Goal: Task Accomplishment & Management: Manage account settings

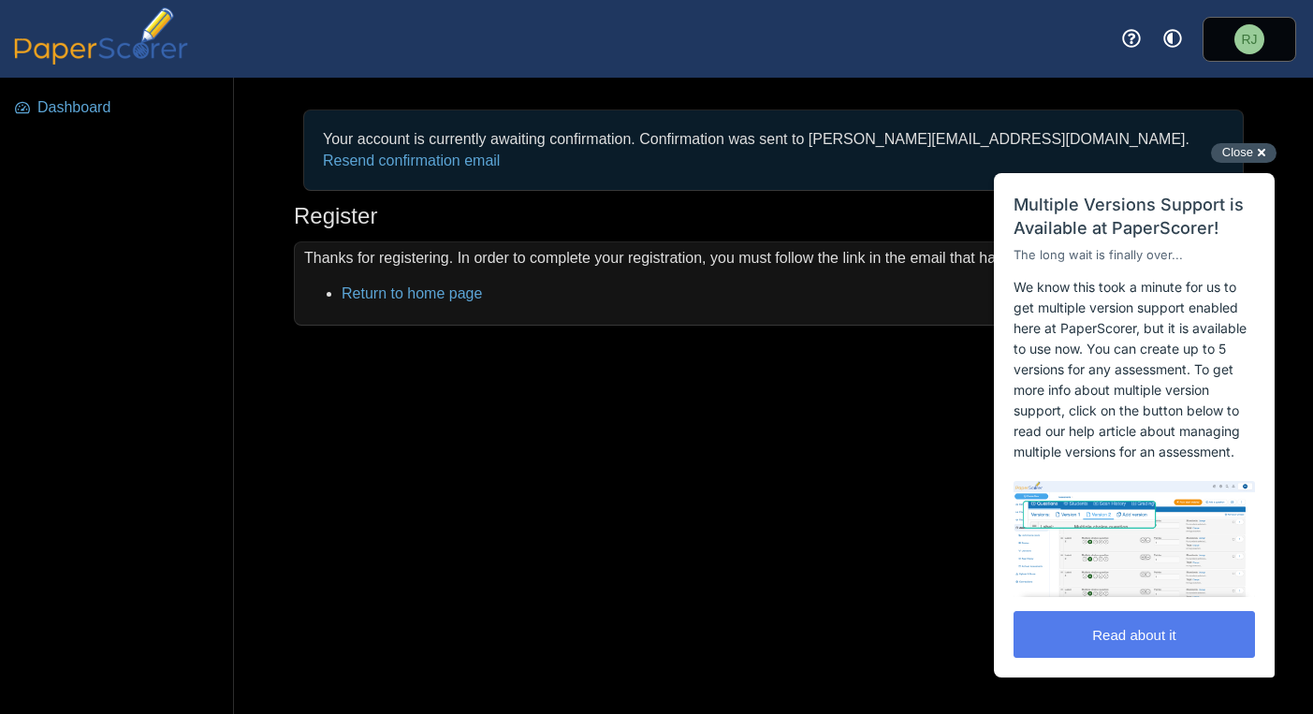
click at [1263, 153] on div "Close cross-small" at bounding box center [1244, 153] width 66 height 20
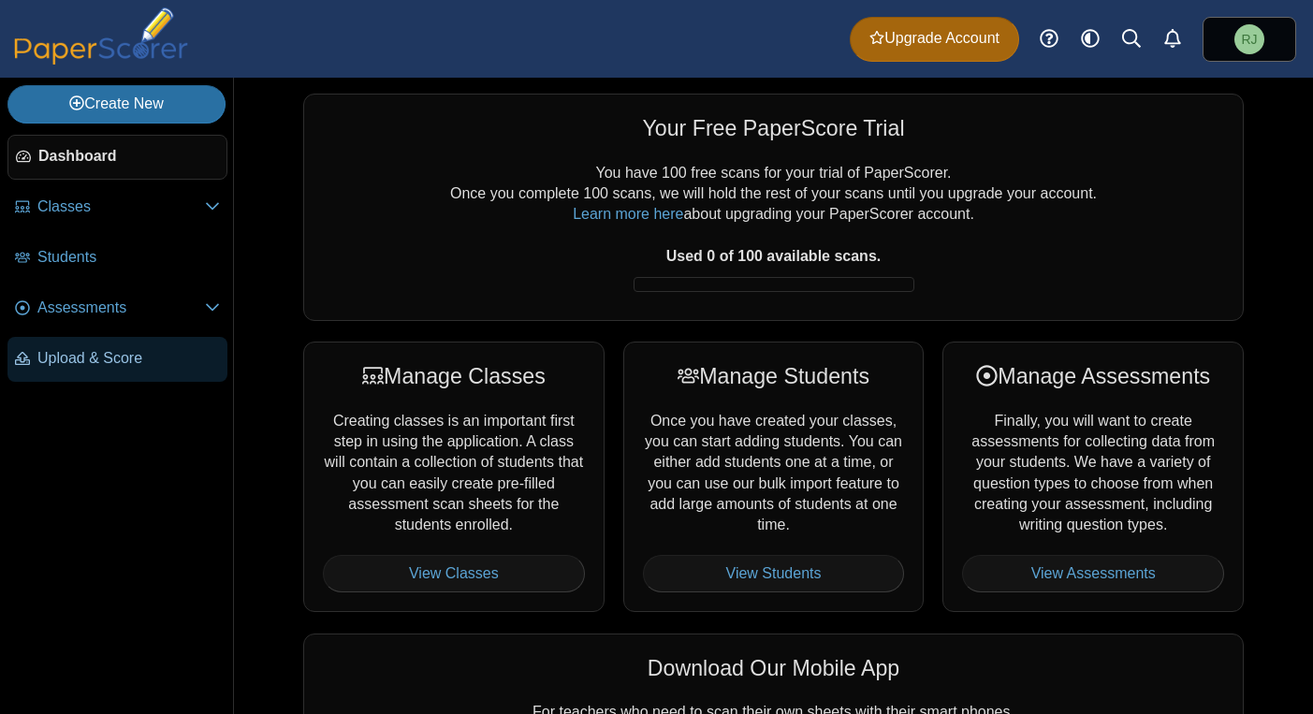
scroll to position [7, 0]
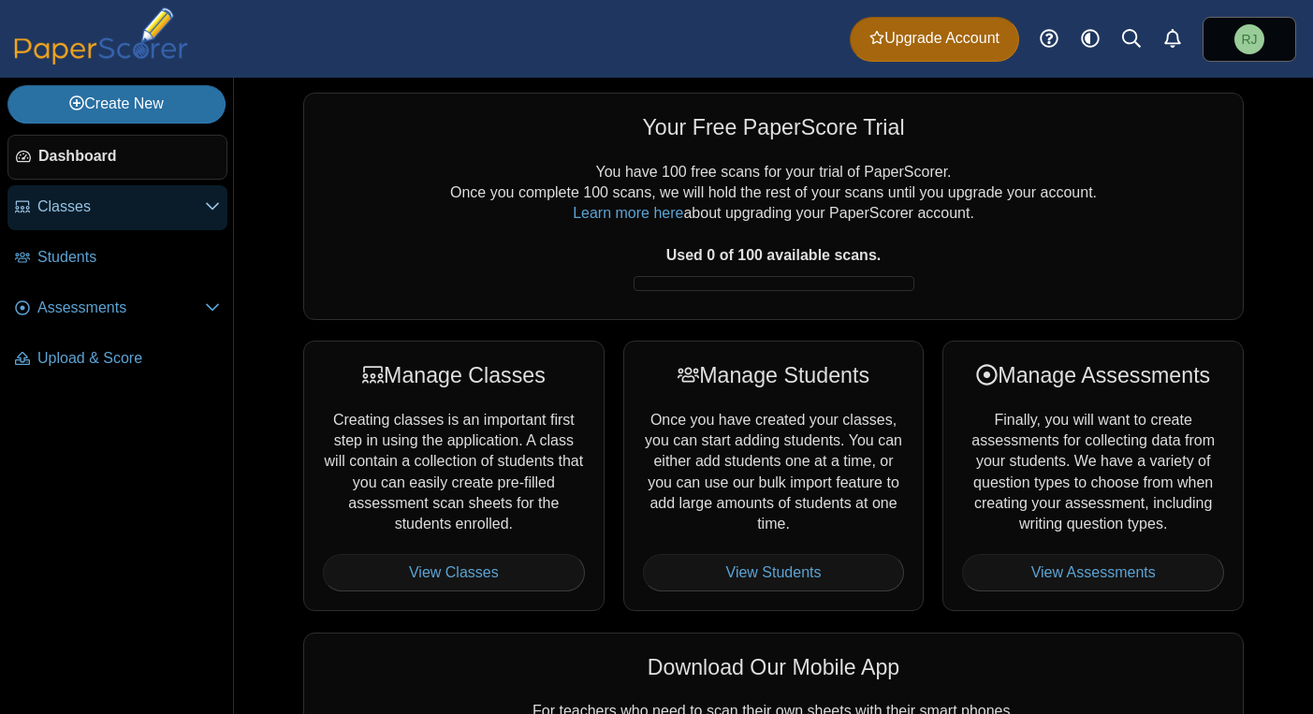
click at [213, 206] on icon at bounding box center [212, 205] width 15 height 15
click at [213, 206] on use at bounding box center [212, 207] width 13 height 7
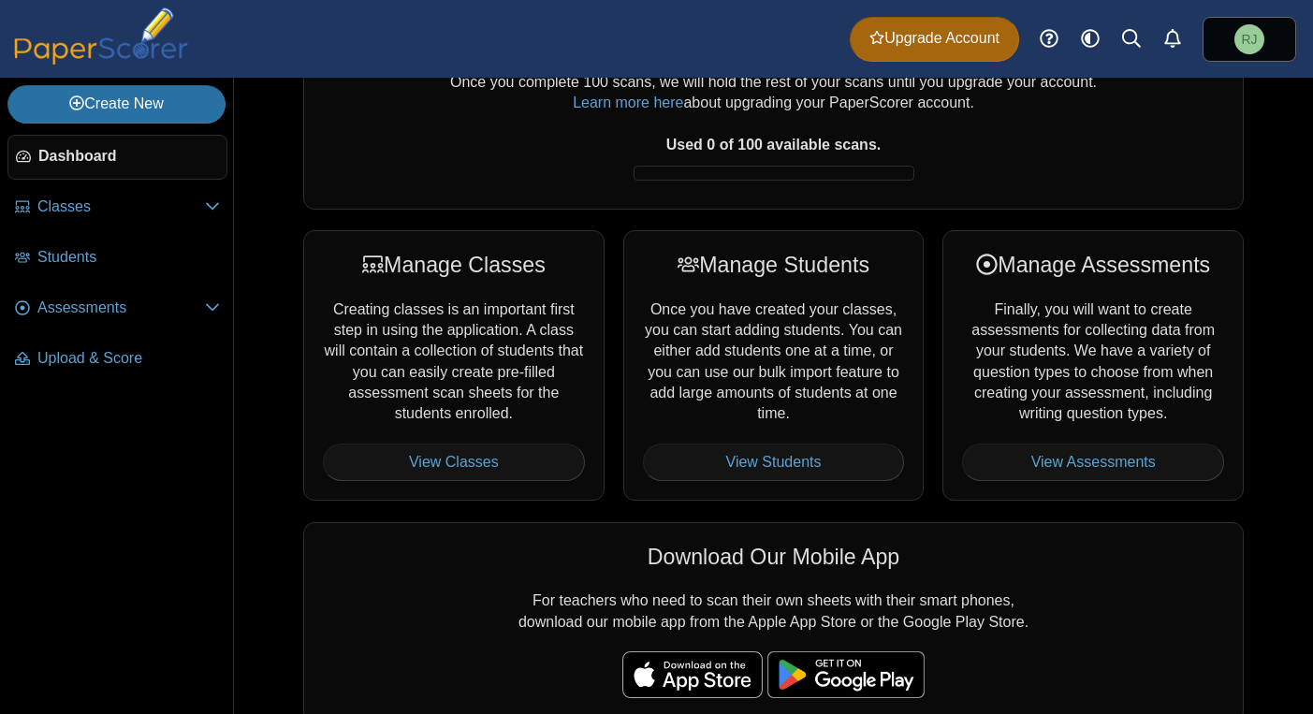
scroll to position [0, 0]
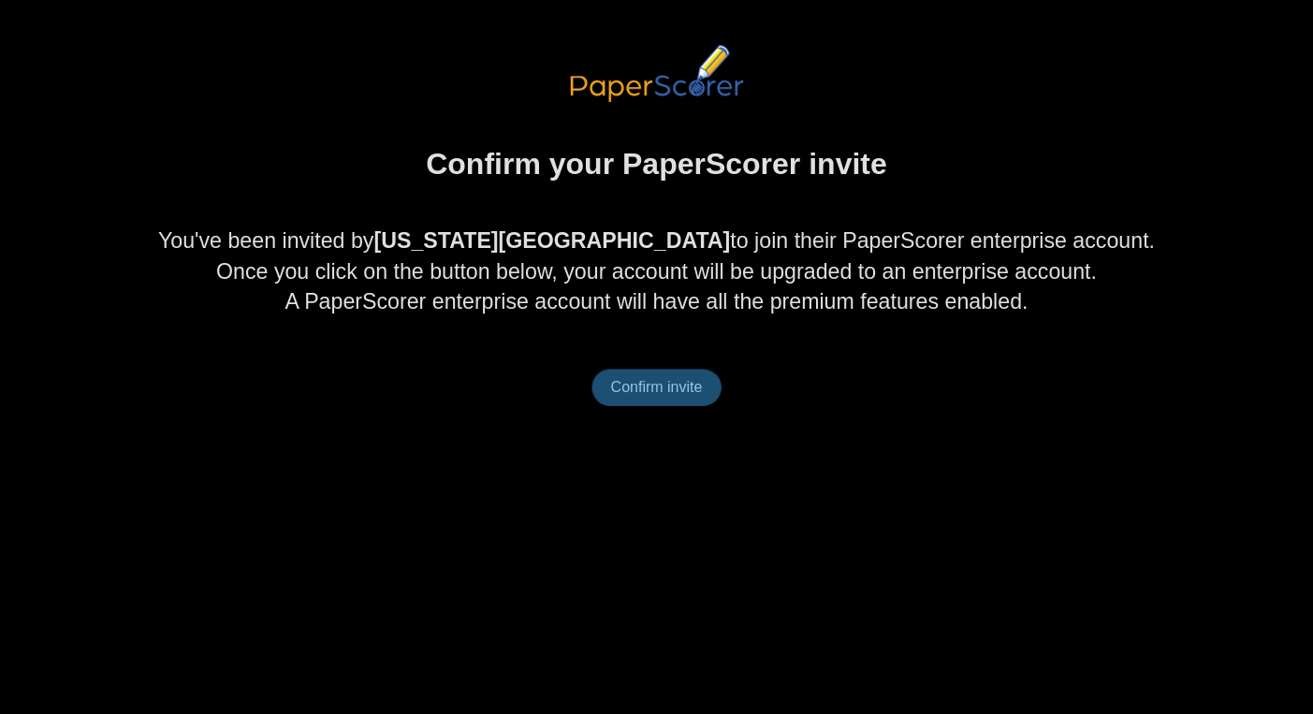
click at [651, 387] on span "Confirm invite" at bounding box center [657, 387] width 92 height 16
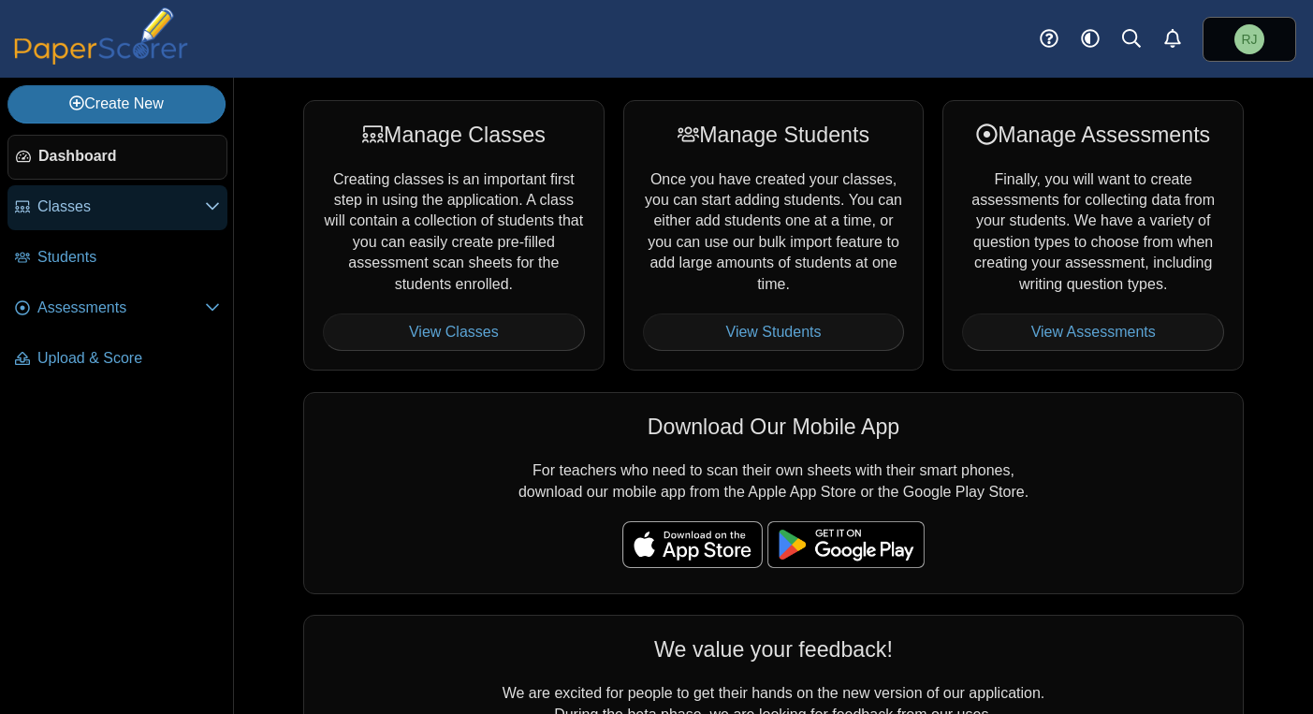
click at [214, 208] on icon at bounding box center [212, 205] width 15 height 15
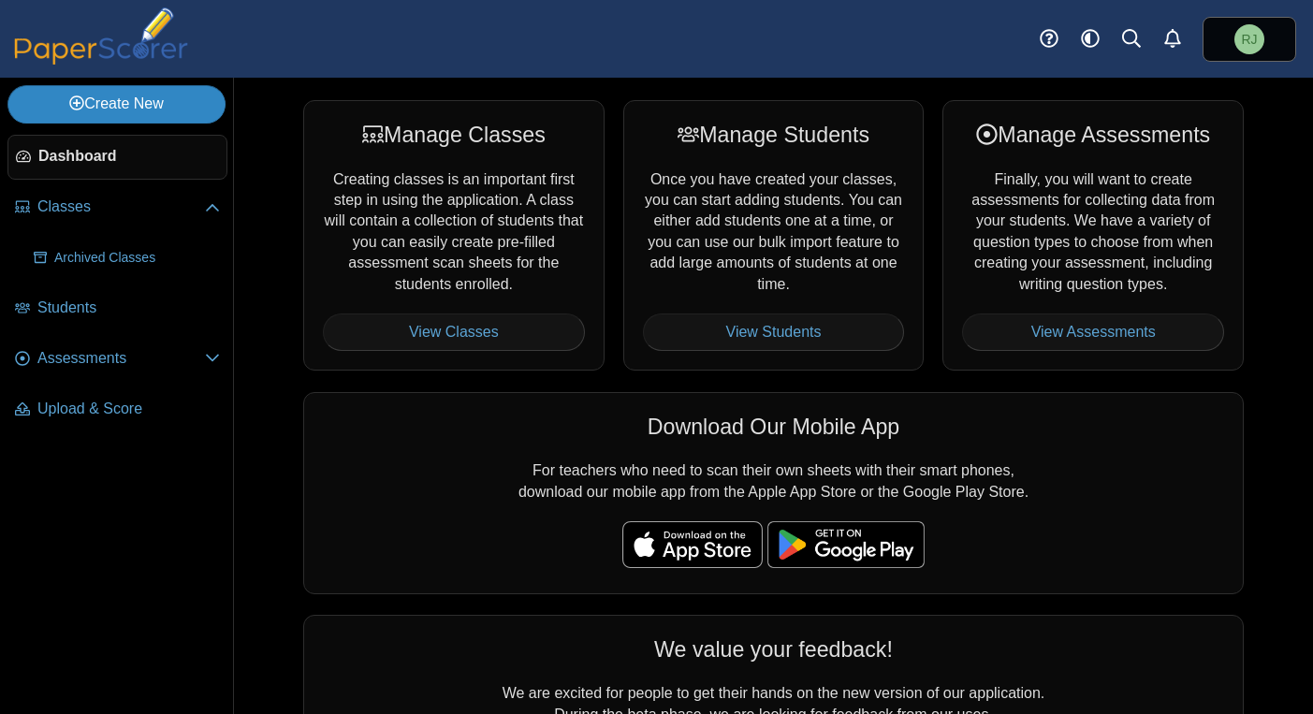
click at [152, 103] on link "Create New" at bounding box center [116, 103] width 218 height 37
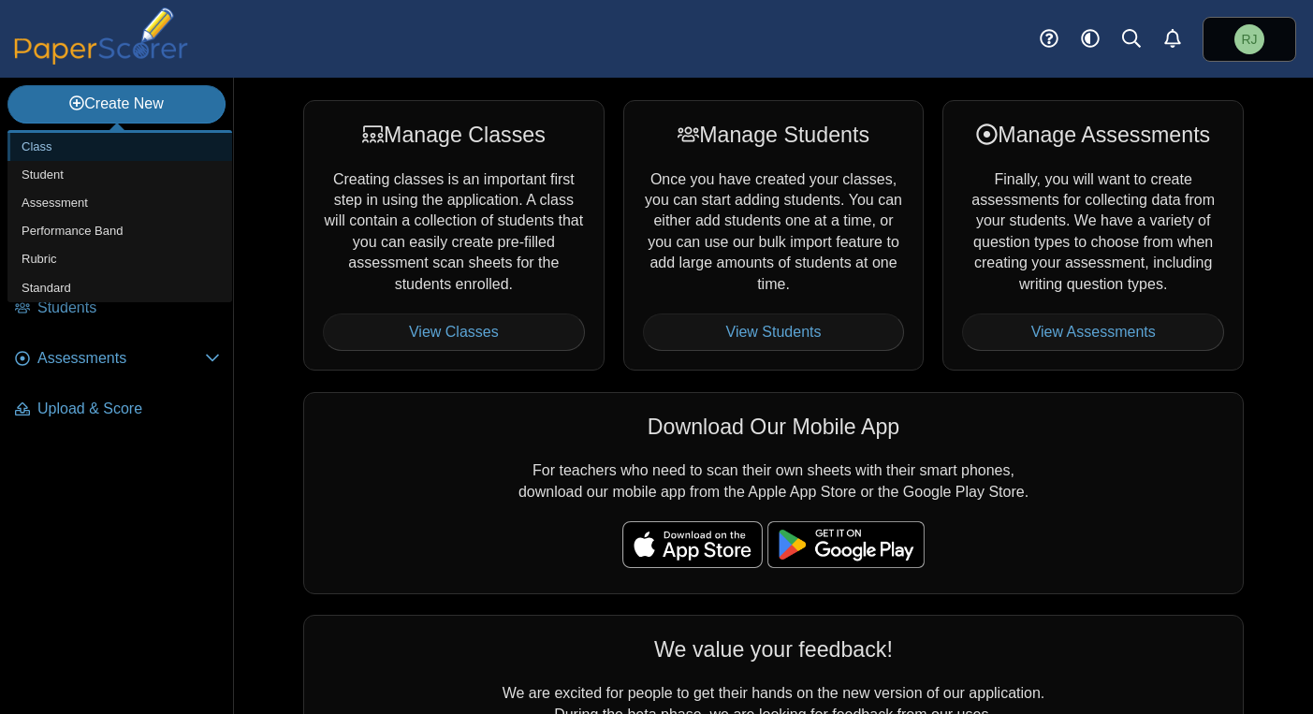
click at [42, 143] on link "Class" at bounding box center [119, 147] width 225 height 28
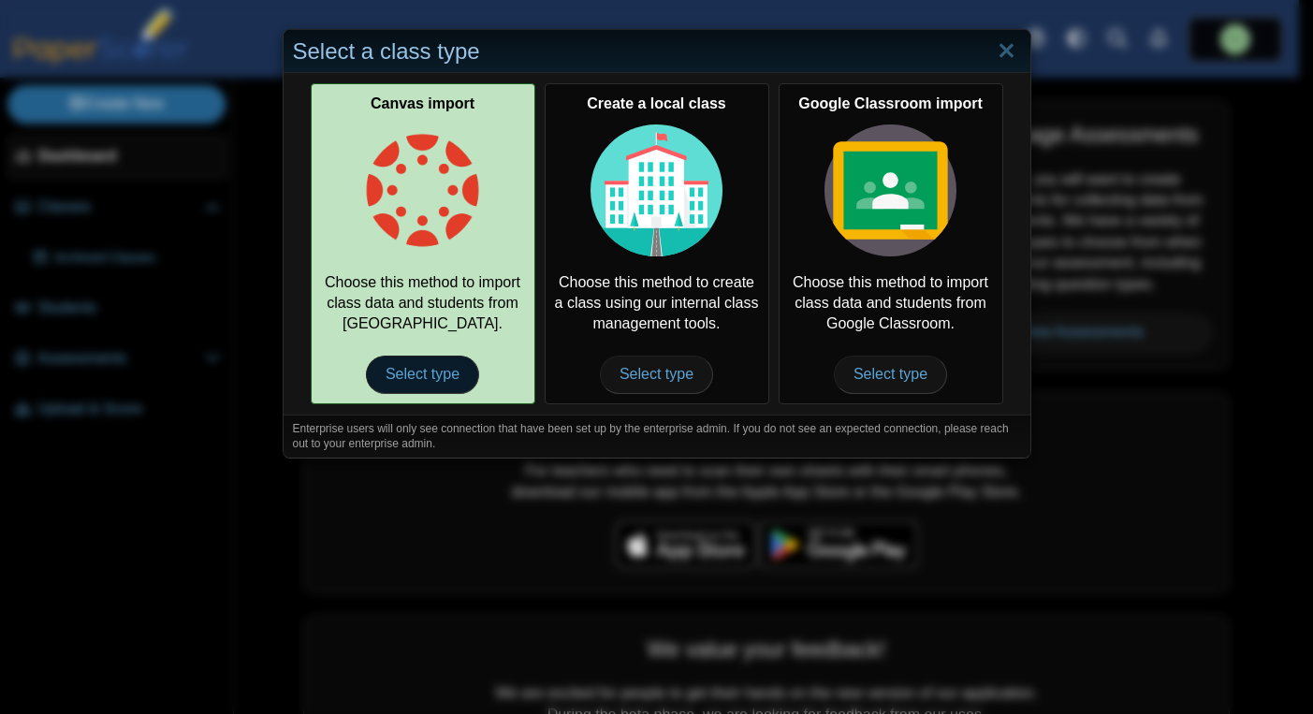
click at [422, 368] on span "Select type" at bounding box center [422, 374] width 113 height 37
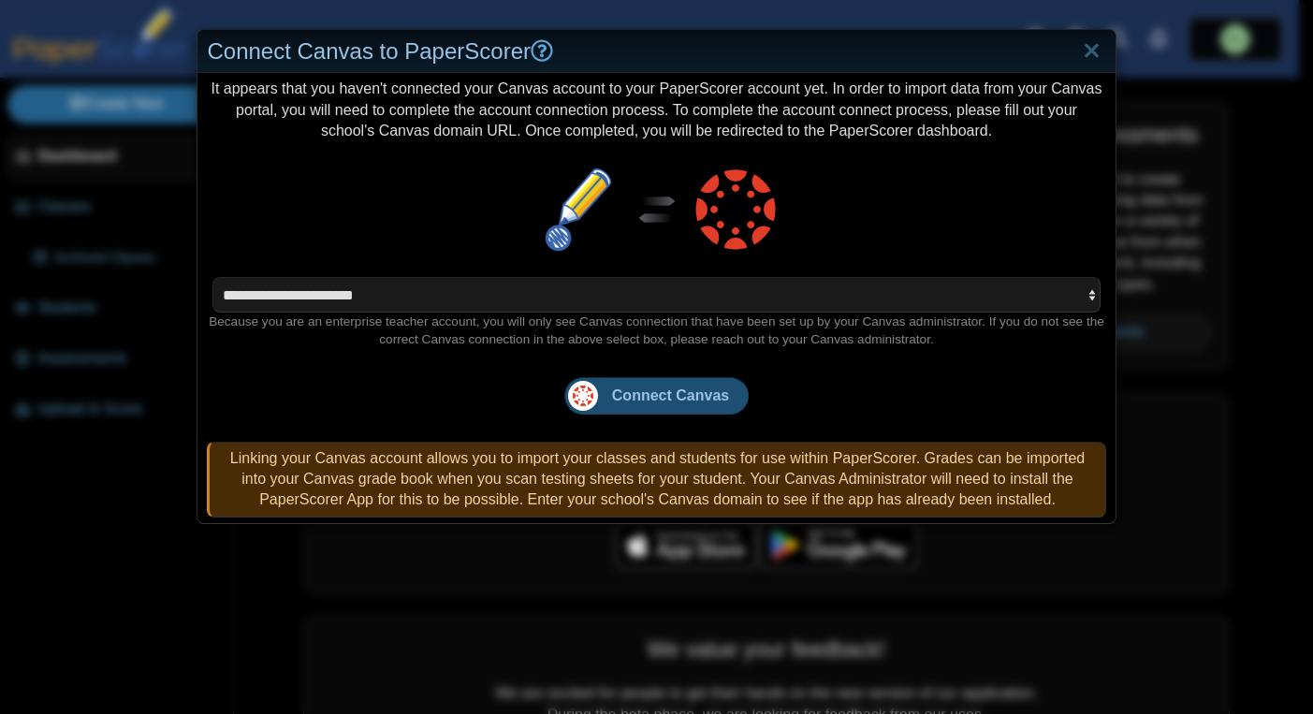
click at [648, 397] on span "Connect Canvas" at bounding box center [670, 395] width 117 height 16
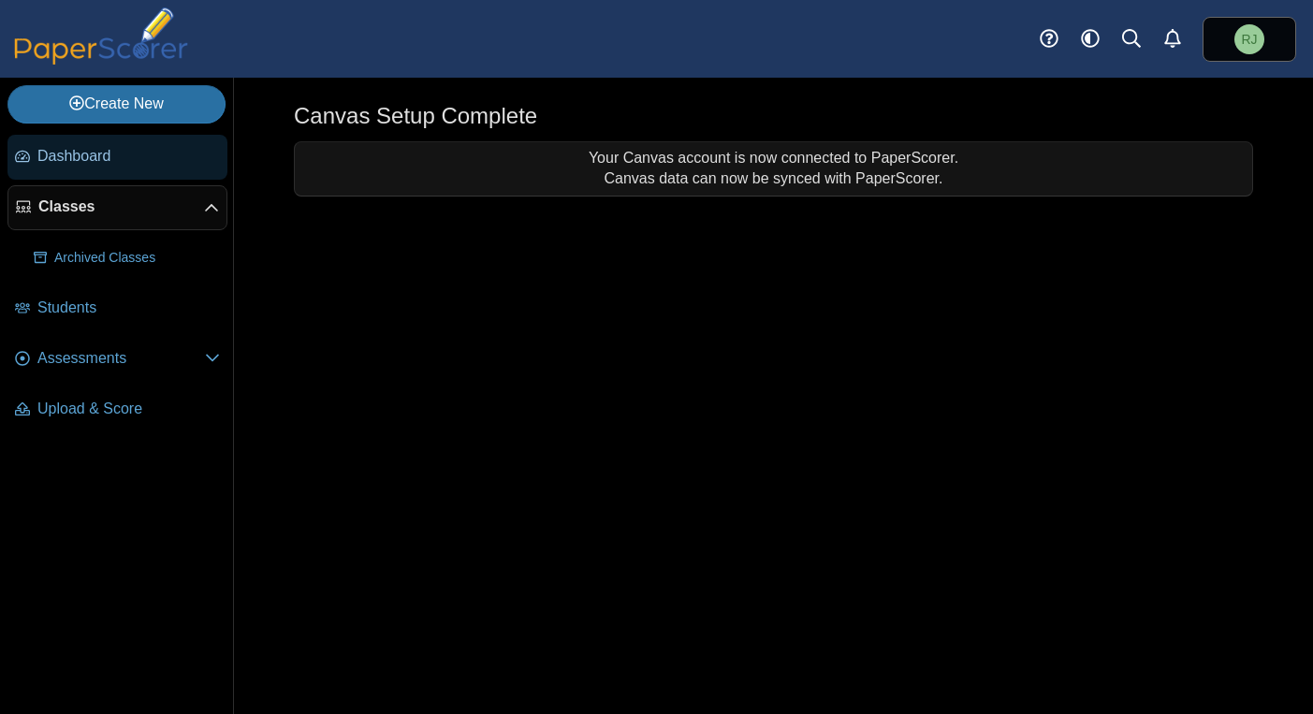
click at [94, 160] on span "Dashboard" at bounding box center [128, 156] width 182 height 21
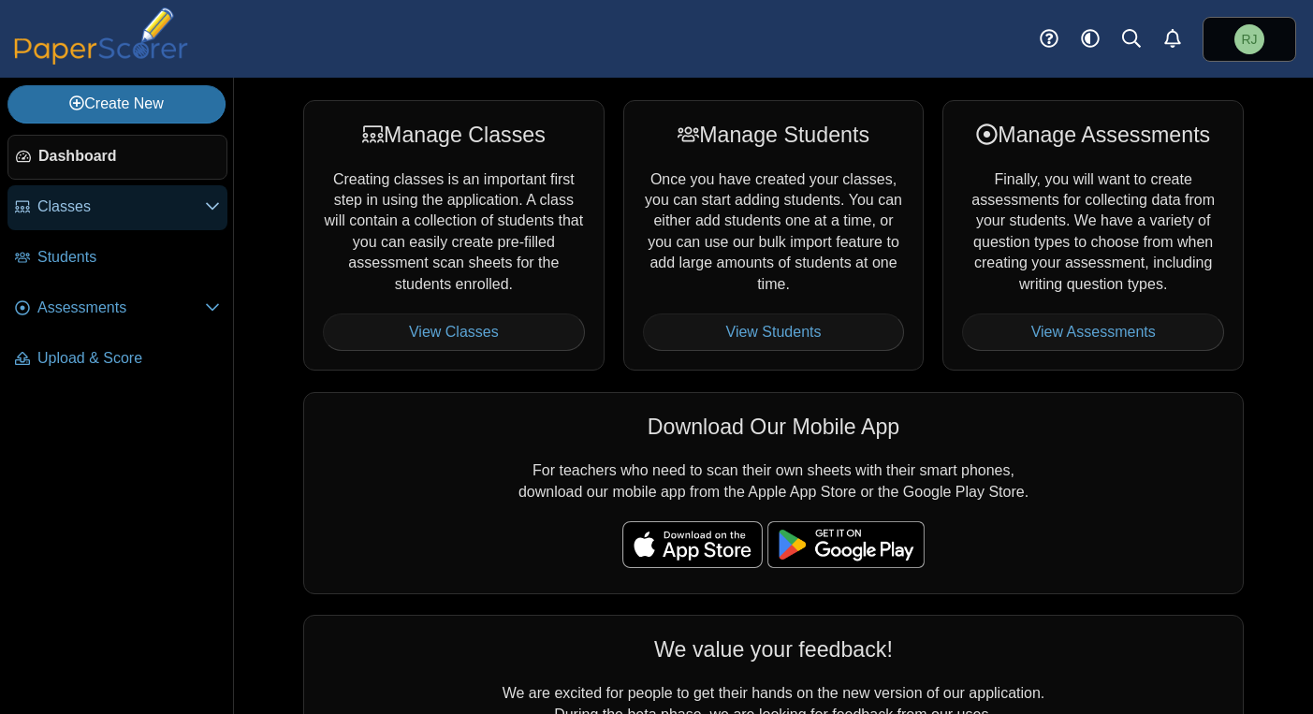
click at [110, 205] on span "Classes" at bounding box center [121, 207] width 168 height 21
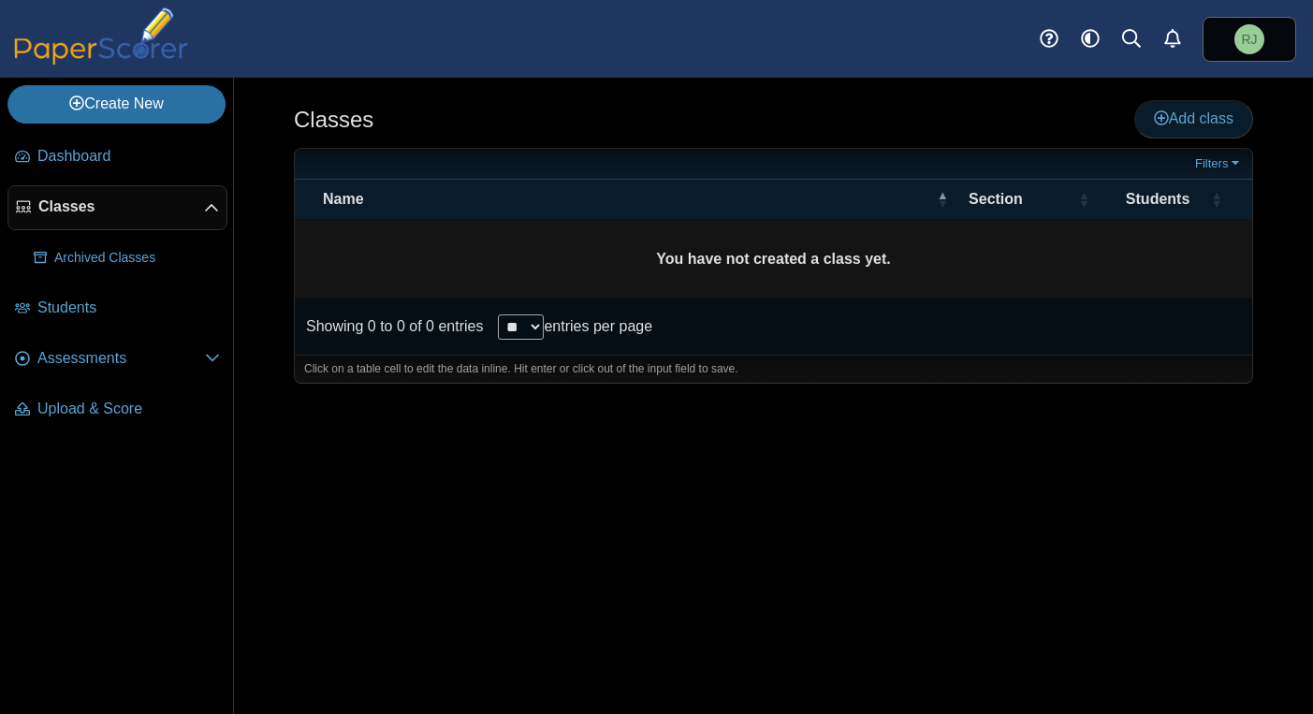
click at [1176, 114] on span "Add class" at bounding box center [1194, 118] width 80 height 16
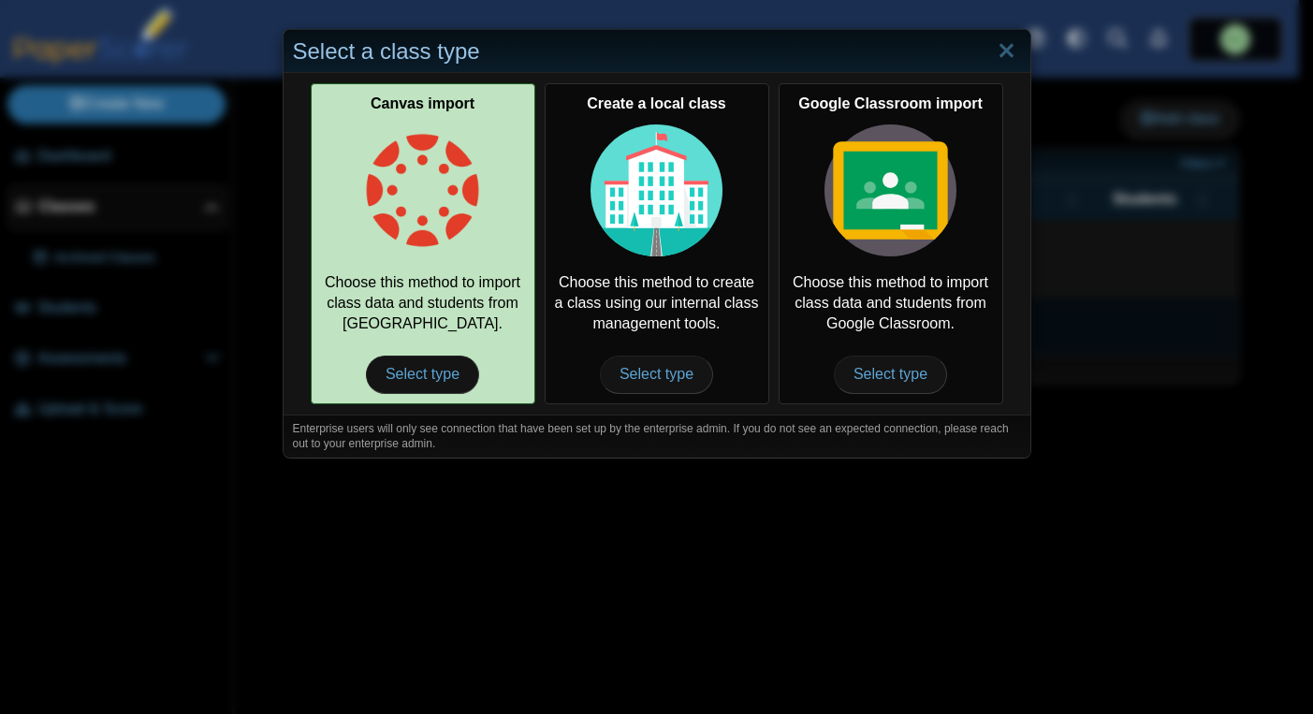
click at [430, 226] on img at bounding box center [423, 190] width 133 height 133
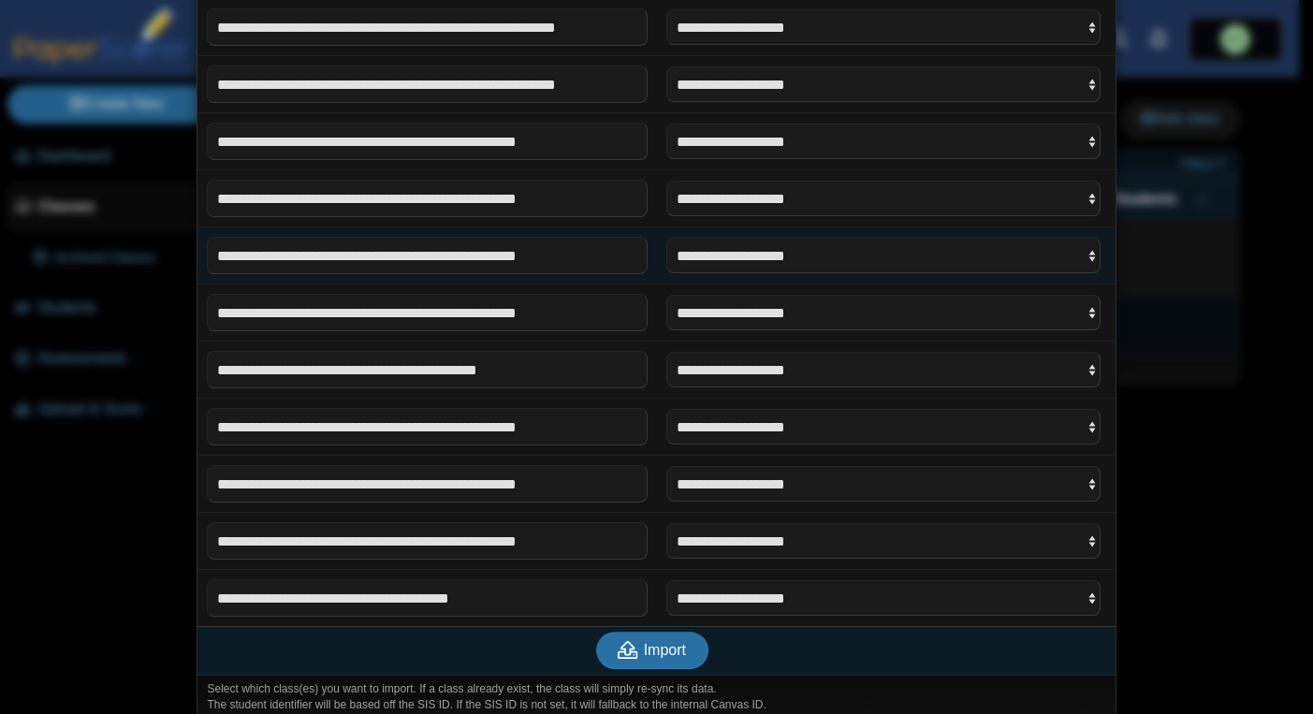
scroll to position [3522, 0]
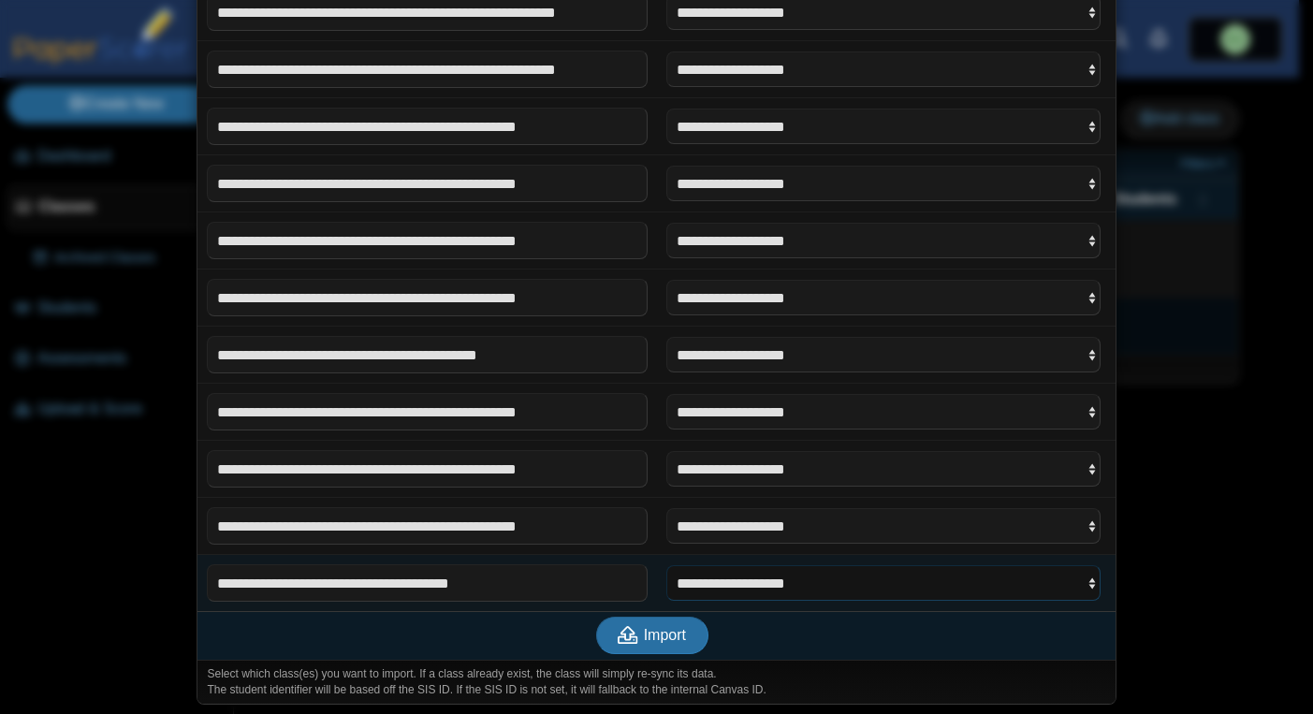
click at [1087, 587] on select "**********" at bounding box center [883, 583] width 435 height 36
select select "**********"
click at [666, 601] on select "**********" at bounding box center [883, 583] width 435 height 36
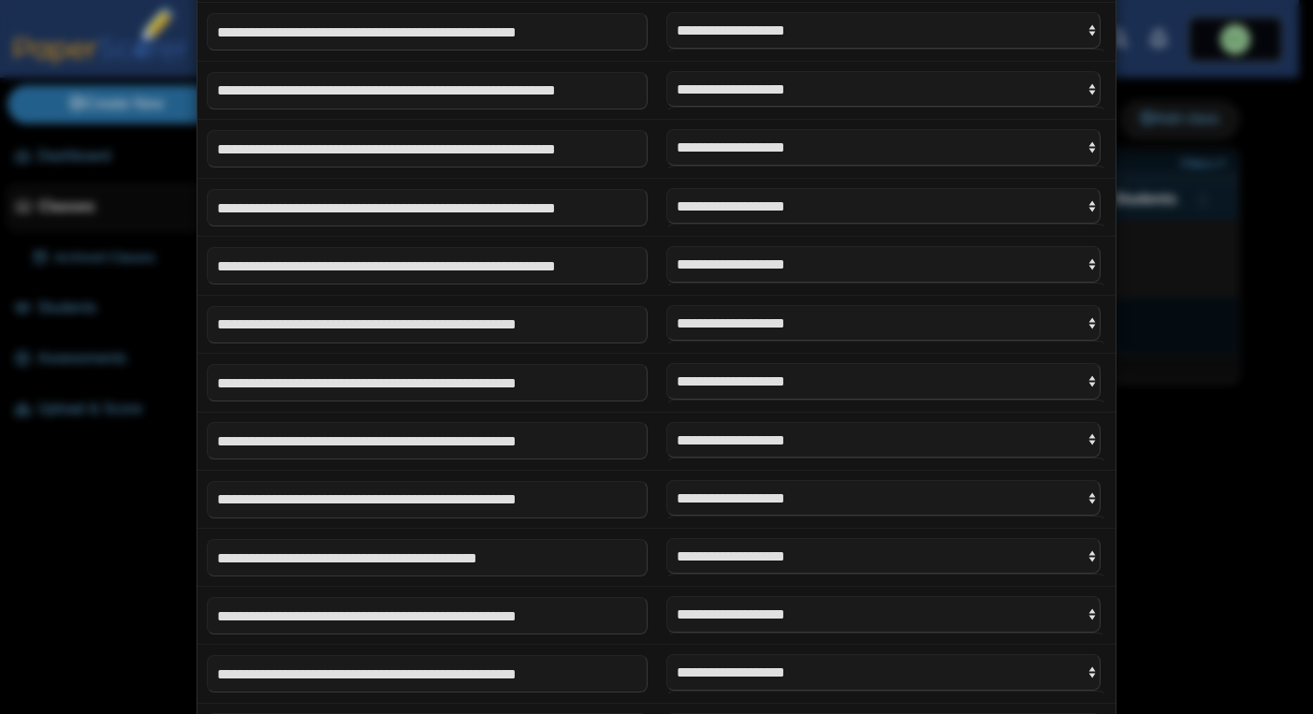
scroll to position [5582, 0]
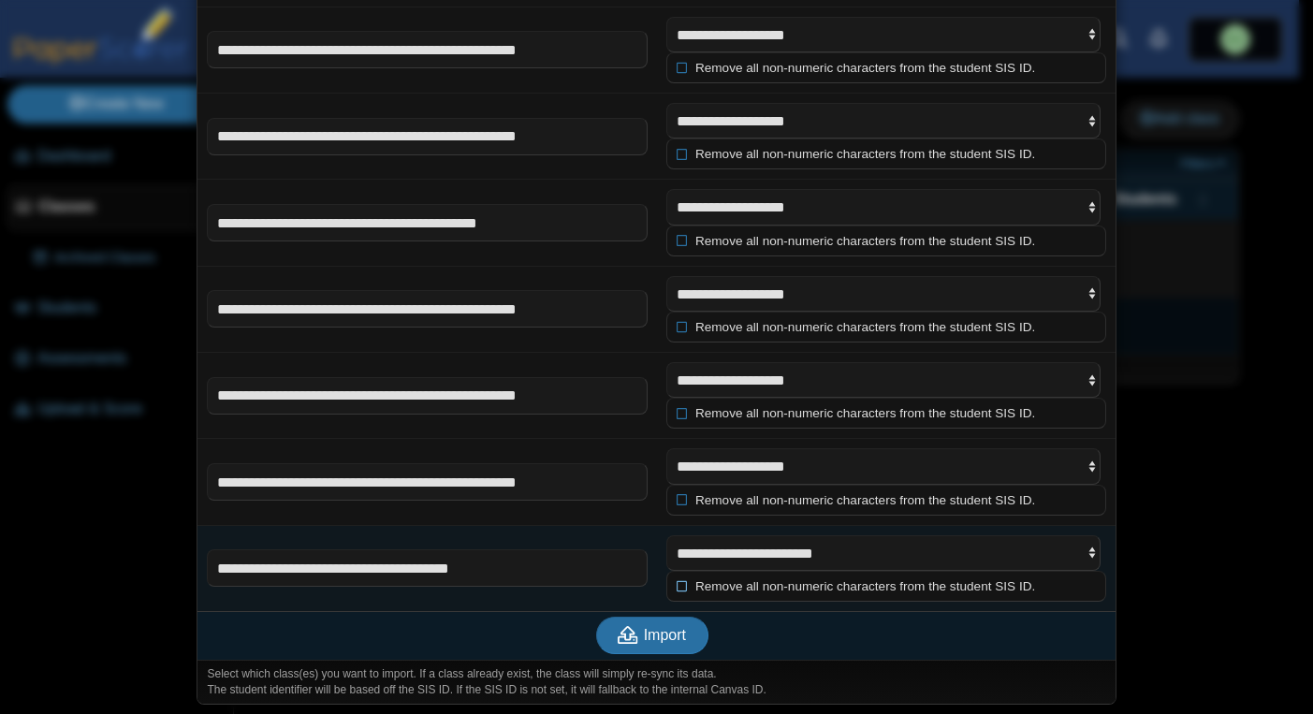
click at [677, 586] on icon at bounding box center [683, 584] width 13 height 11
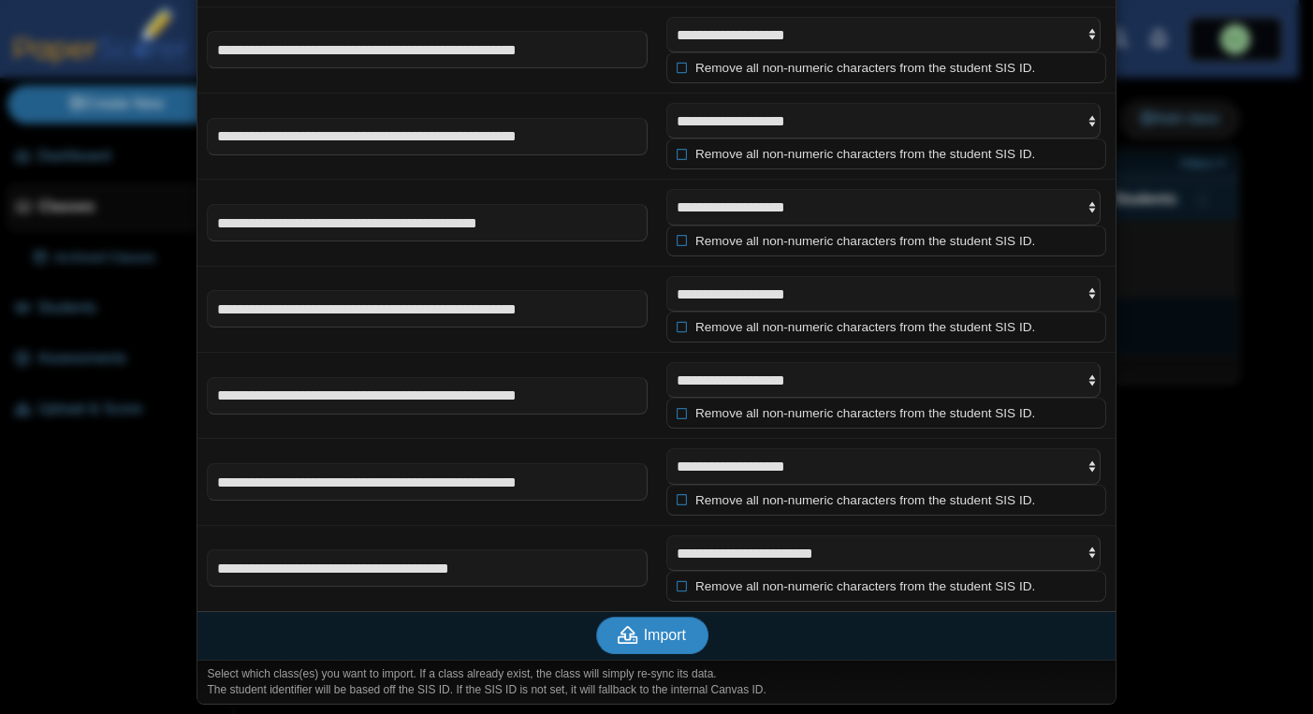
click at [655, 634] on span "Import" at bounding box center [665, 635] width 42 height 16
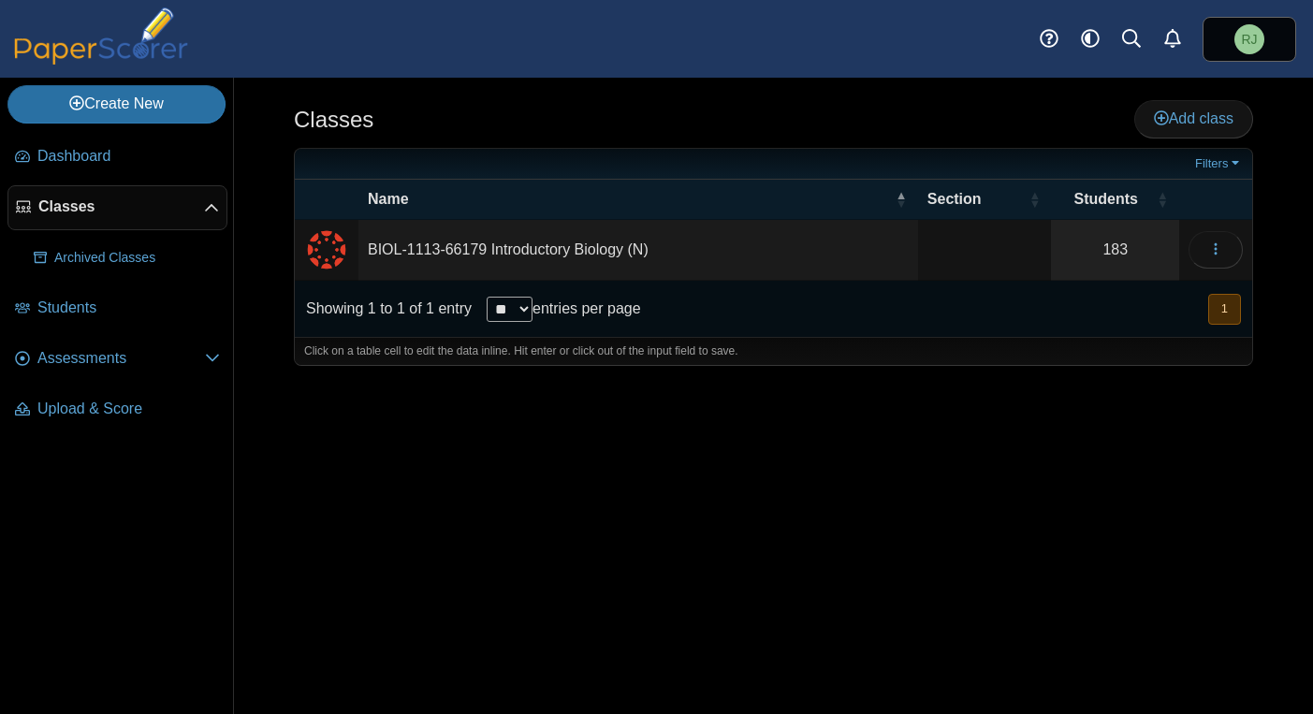
click at [580, 250] on td "BIOL-1113-66179 Introductory Biology (N)" at bounding box center [638, 250] width 560 height 61
click at [1219, 246] on icon "button" at bounding box center [1215, 248] width 15 height 15
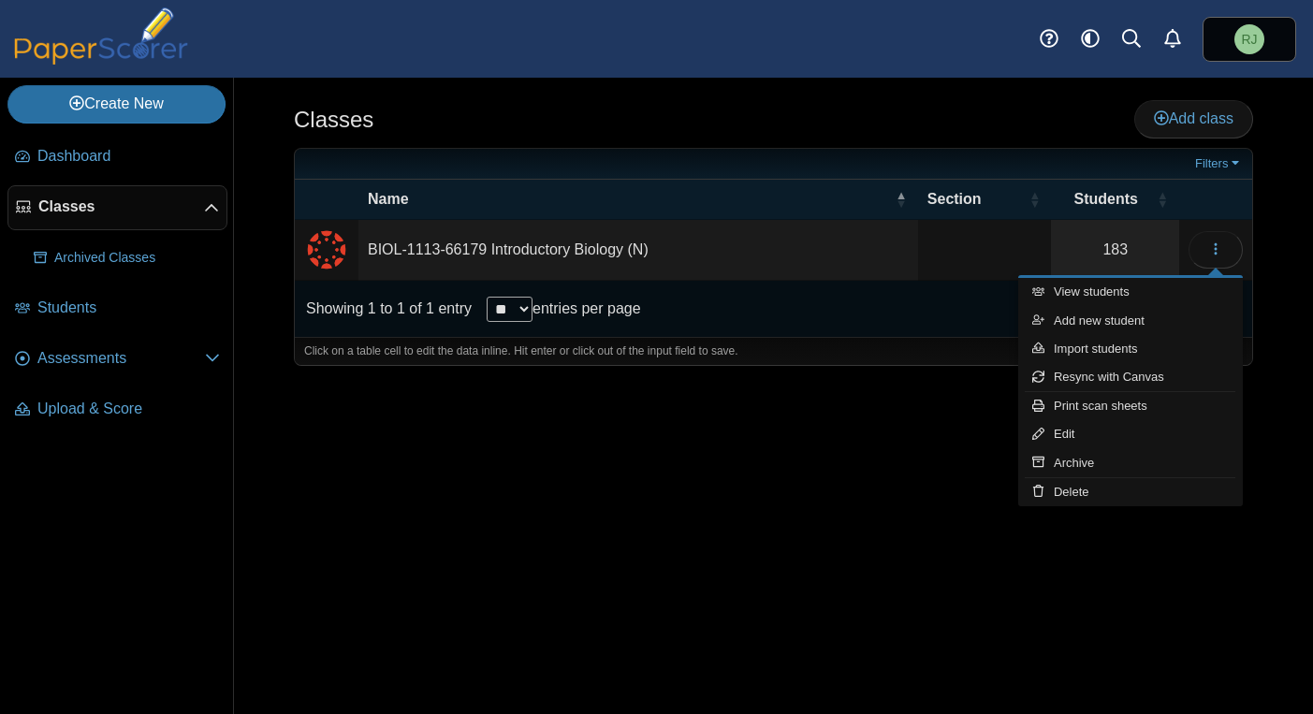
click at [428, 442] on div "Classes Add class Filters 183" at bounding box center [773, 396] width 1079 height 636
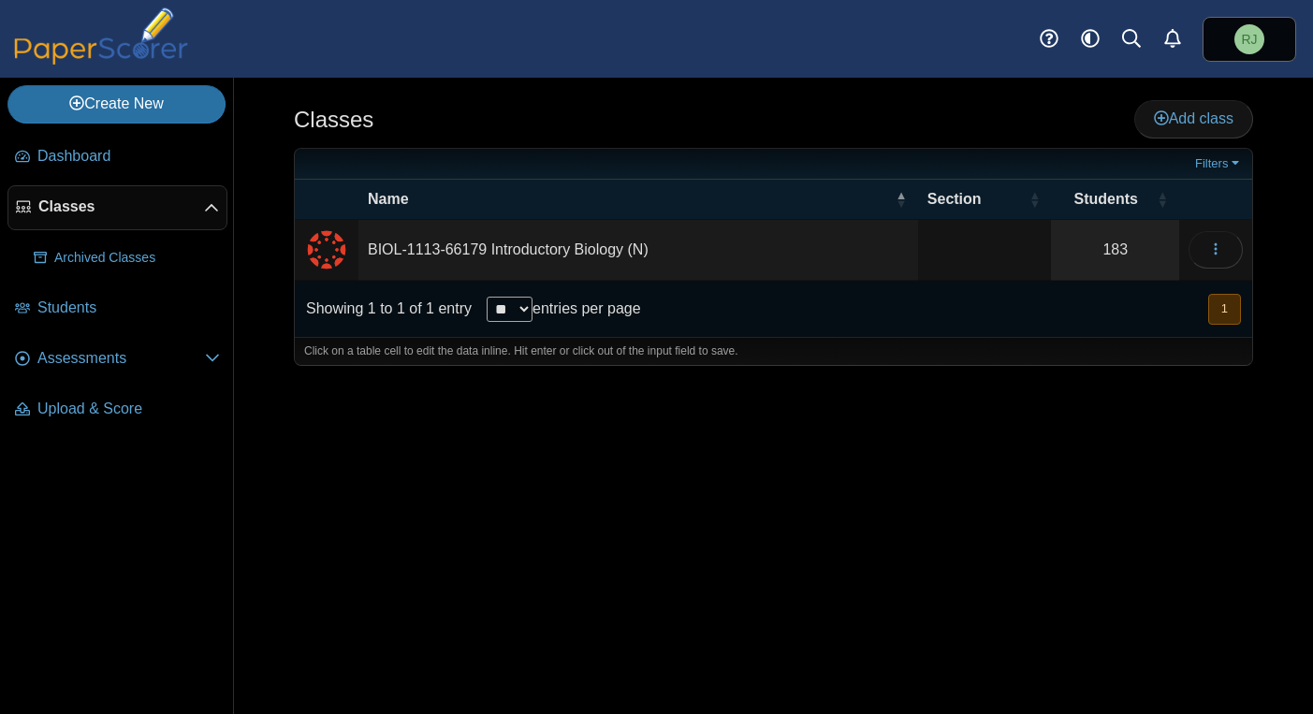
click at [211, 212] on icon at bounding box center [211, 208] width 15 height 15
click at [100, 205] on span "Classes" at bounding box center [121, 207] width 166 height 21
click at [572, 247] on td "BIOL-1113-66179 Introductory Biology (N)" at bounding box center [638, 250] width 560 height 61
click at [402, 248] on input "**********" at bounding box center [638, 249] width 540 height 37
click at [1215, 250] on icon "button" at bounding box center [1215, 248] width 15 height 15
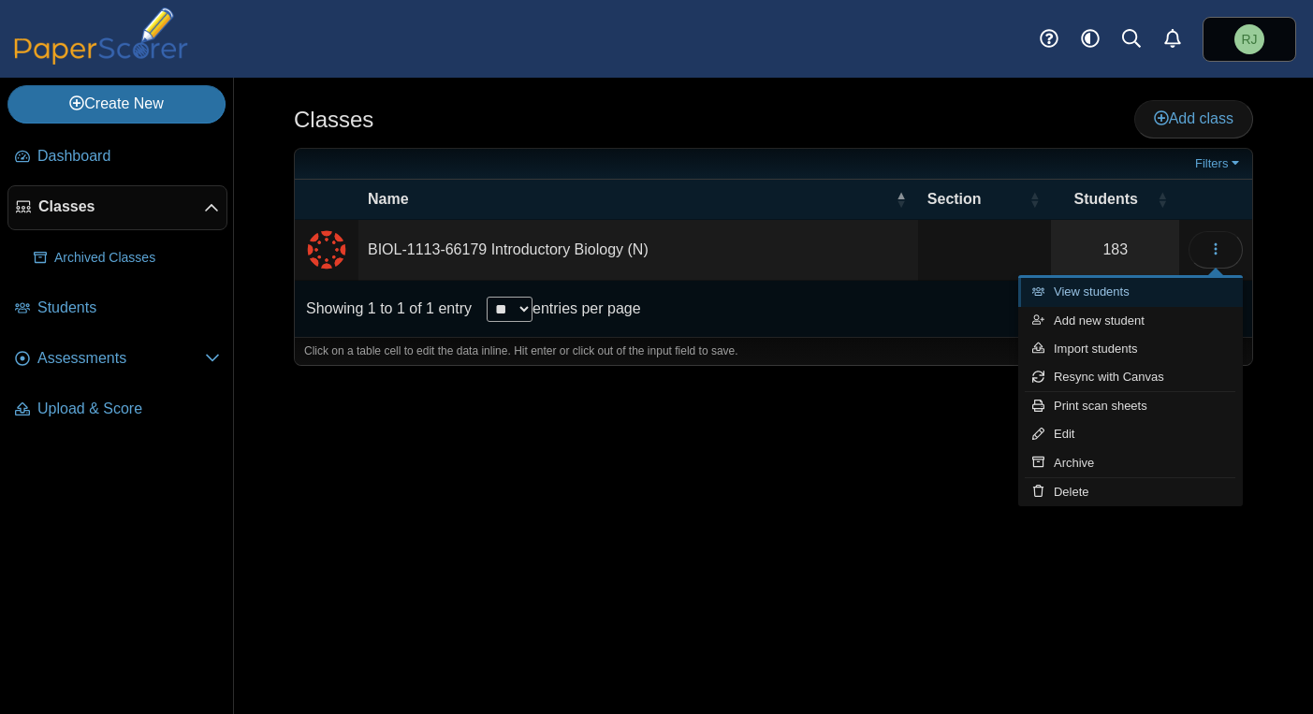
click at [1074, 292] on link "View students" at bounding box center [1130, 292] width 225 height 28
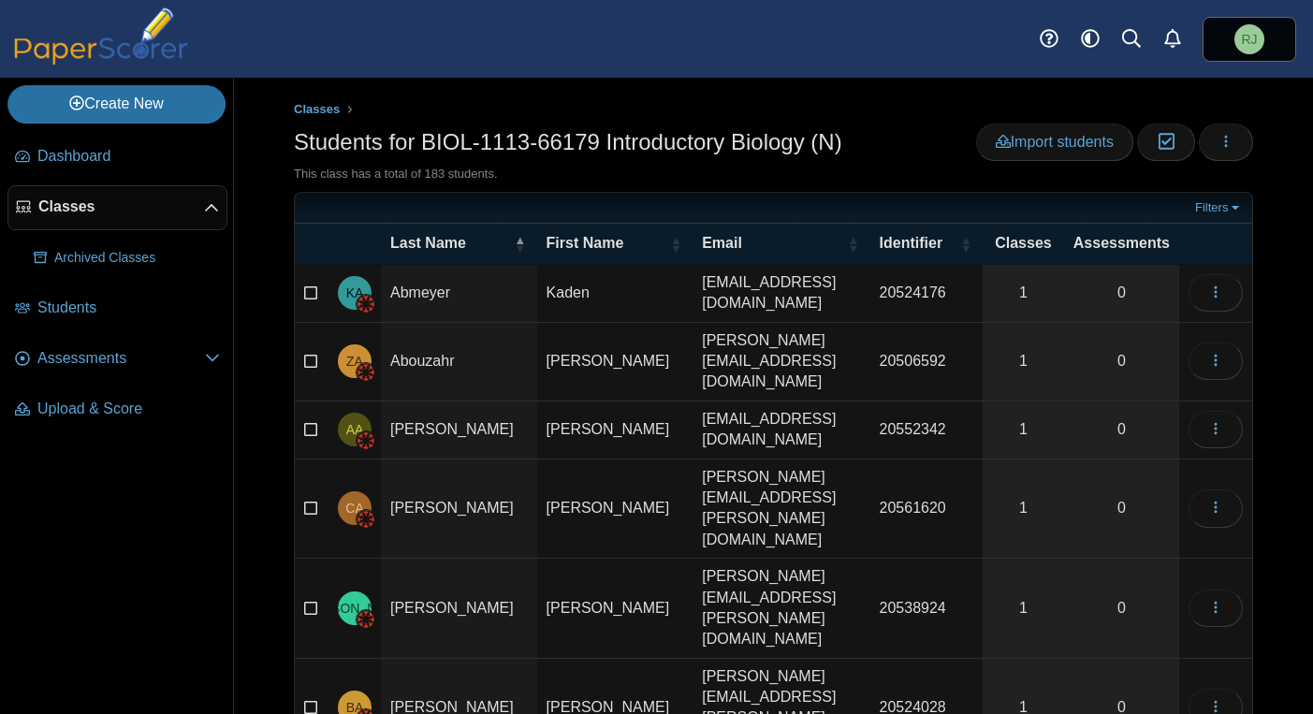
click at [325, 242] on th at bounding box center [312, 244] width 34 height 40
click at [1157, 147] on icon "button" at bounding box center [1166, 142] width 18 height 16
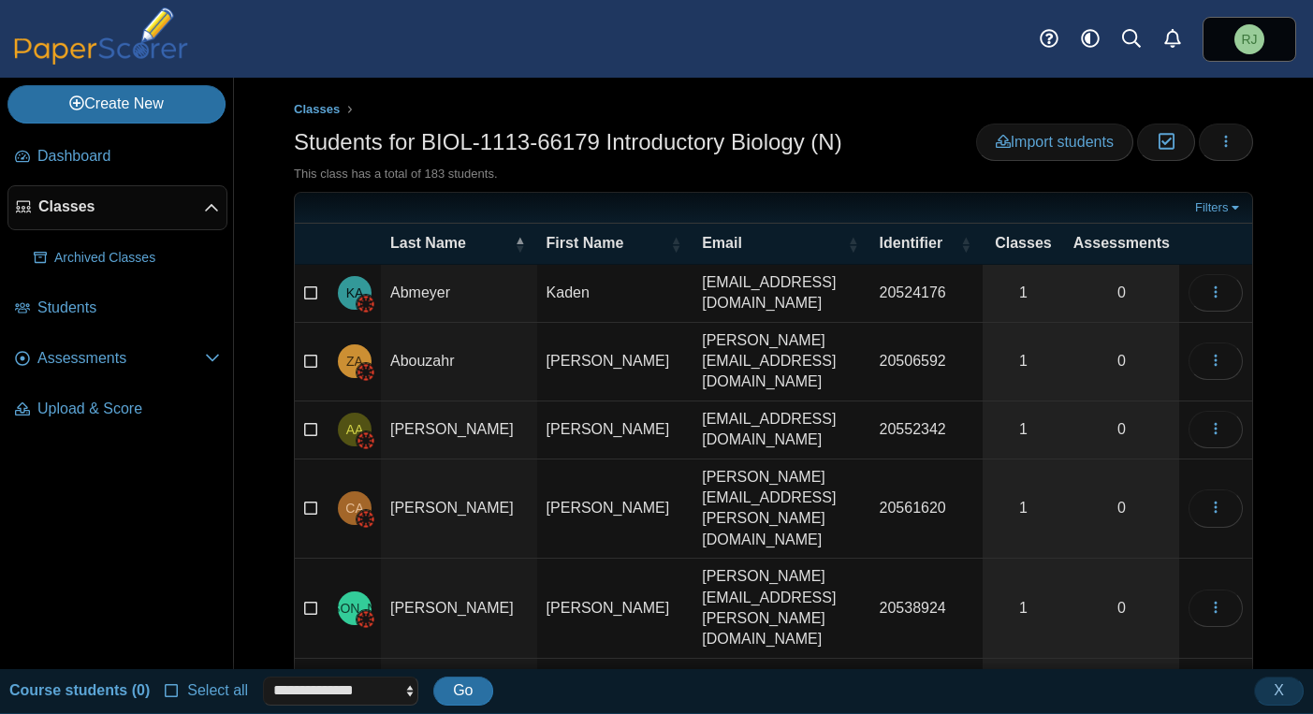
click at [166, 693] on icon at bounding box center [172, 688] width 15 height 13
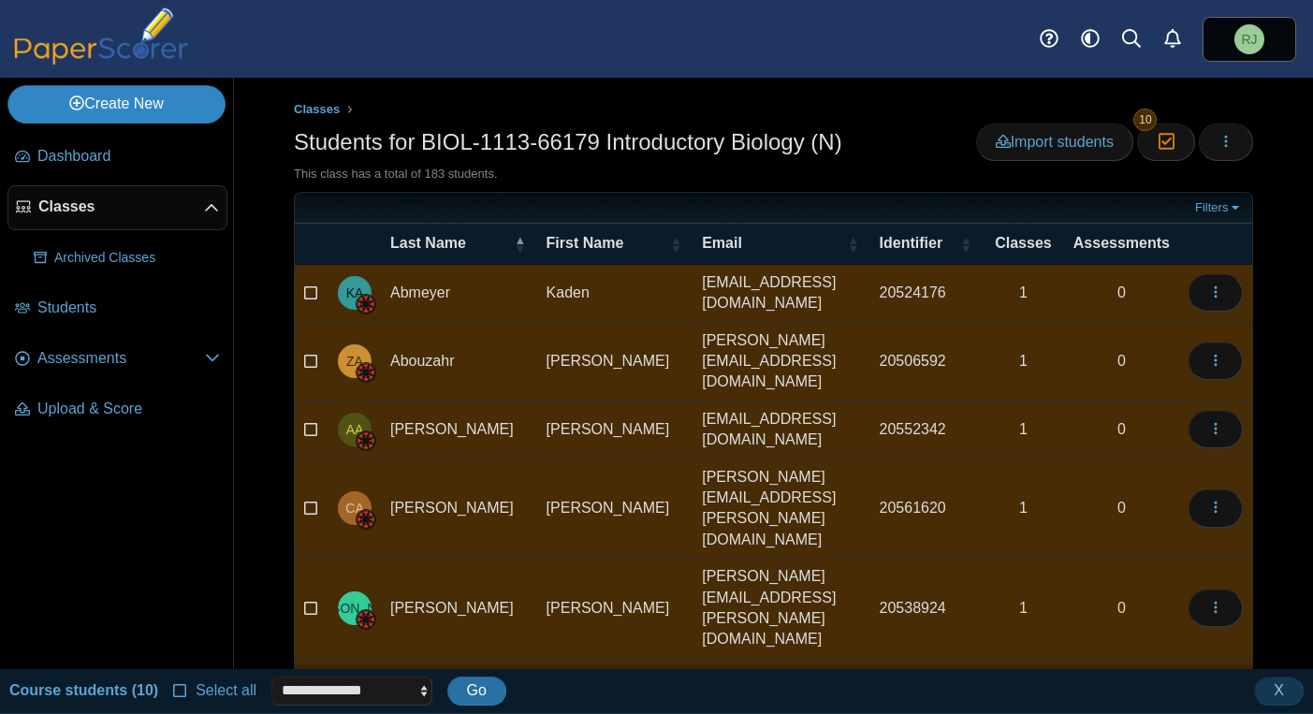
click at [99, 96] on link "Create New" at bounding box center [116, 103] width 218 height 37
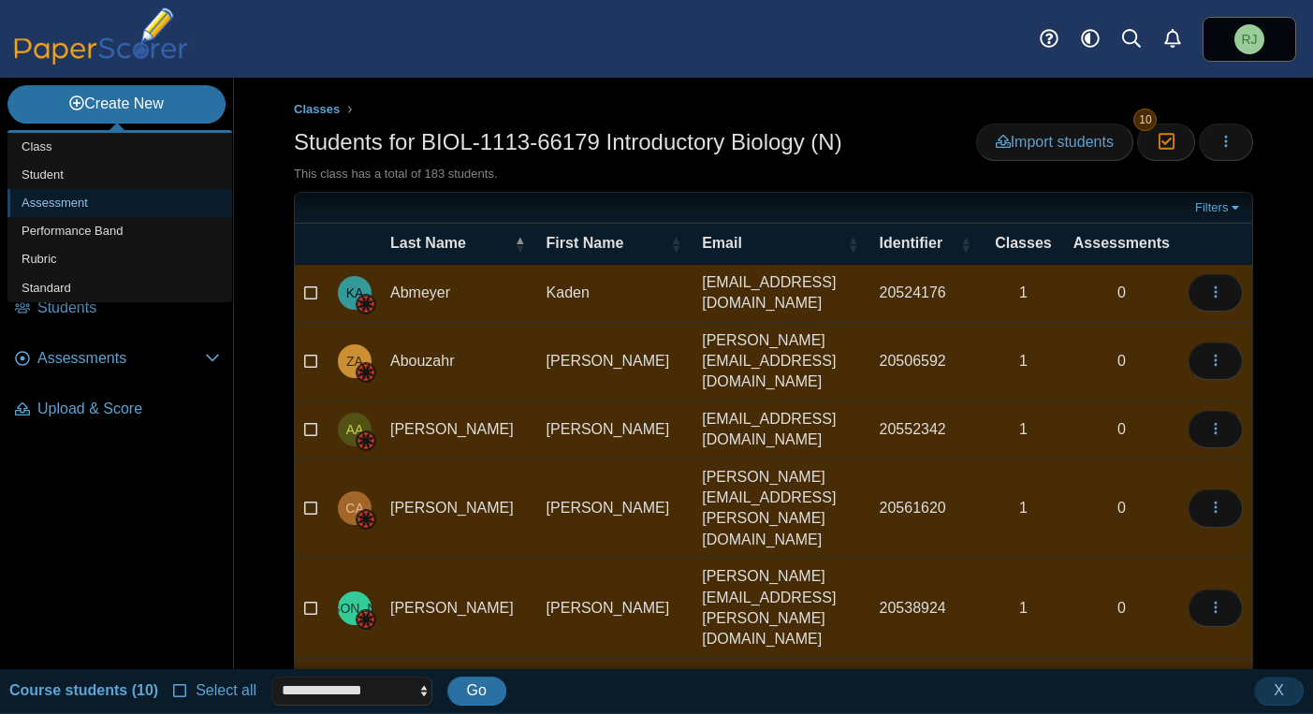
click at [61, 202] on link "Assessment" at bounding box center [119, 203] width 225 height 28
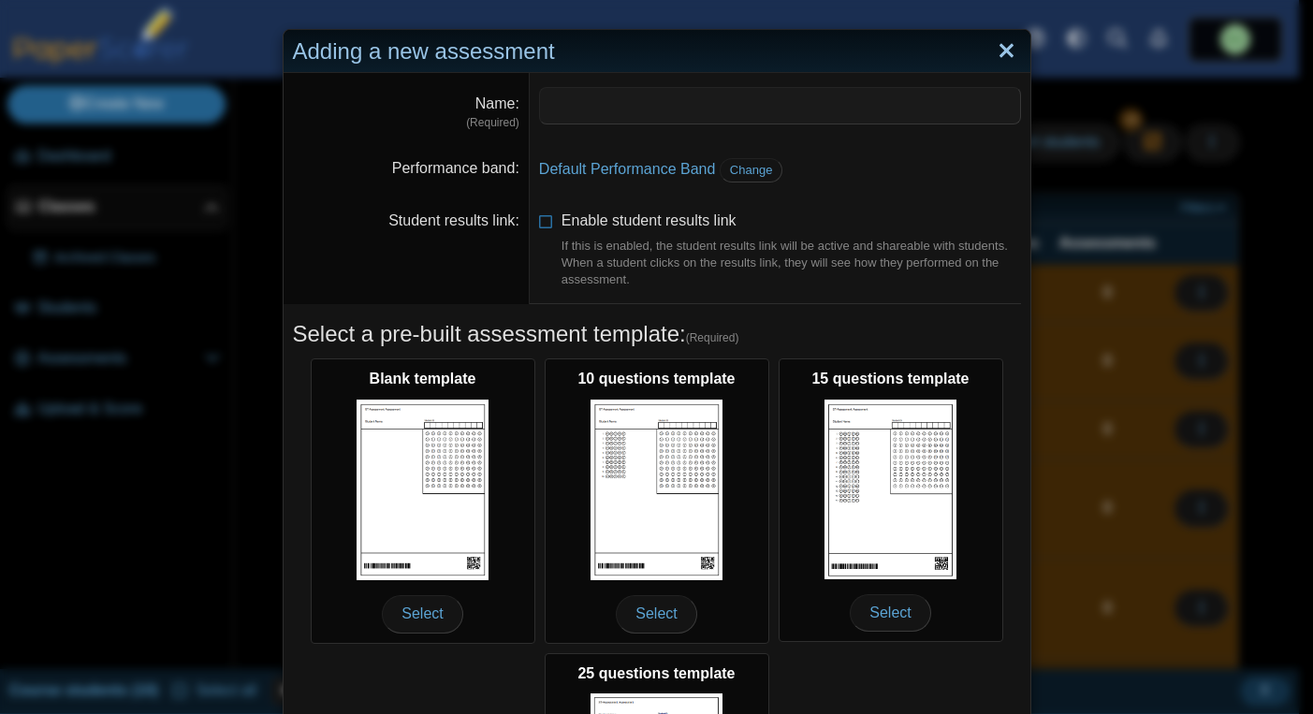
click at [993, 53] on link "Close" at bounding box center [1006, 52] width 29 height 32
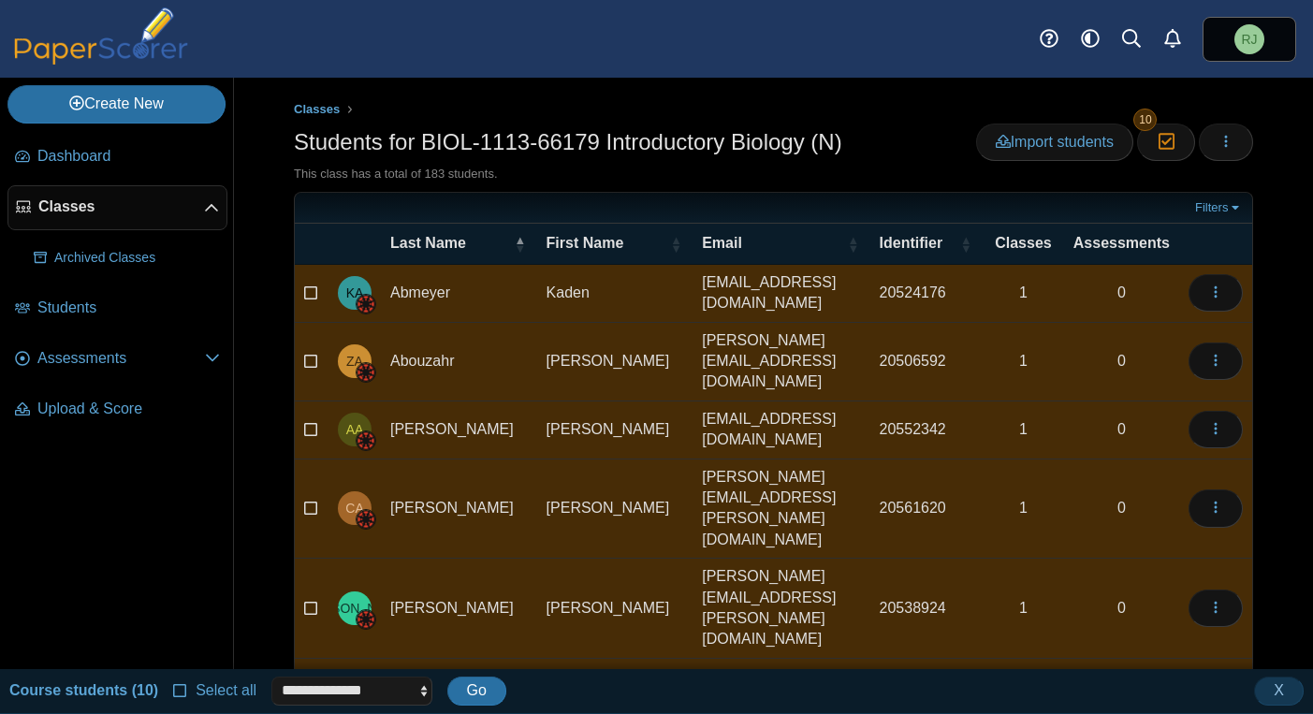
click at [74, 528] on nav "Dashboard Classes" at bounding box center [116, 398] width 233 height 542
click at [1283, 689] on span "X" at bounding box center [1279, 690] width 10 height 16
